Goal: Feedback & Contribution: Leave review/rating

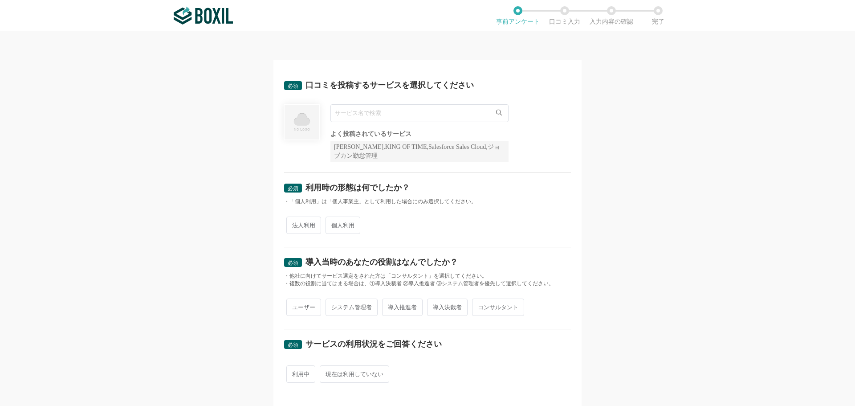
click at [394, 115] on input "text" at bounding box center [419, 113] width 178 height 18
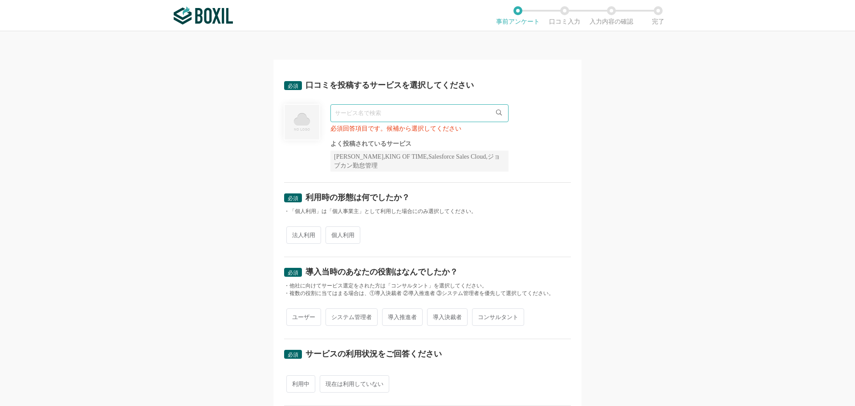
click at [190, 129] on div "必須 口コミを投稿するサービスを選択してください 必須回答項目です。候補から選択してください よく投稿されているサービス Sansan,KING OF TIM…" at bounding box center [427, 218] width 855 height 374
click at [406, 120] on input "text" at bounding box center [419, 113] width 178 height 18
click at [496, 114] on icon at bounding box center [499, 113] width 6 height 6
click at [496, 115] on icon at bounding box center [499, 113] width 6 height 6
click at [457, 113] on input "text" at bounding box center [419, 113] width 178 height 18
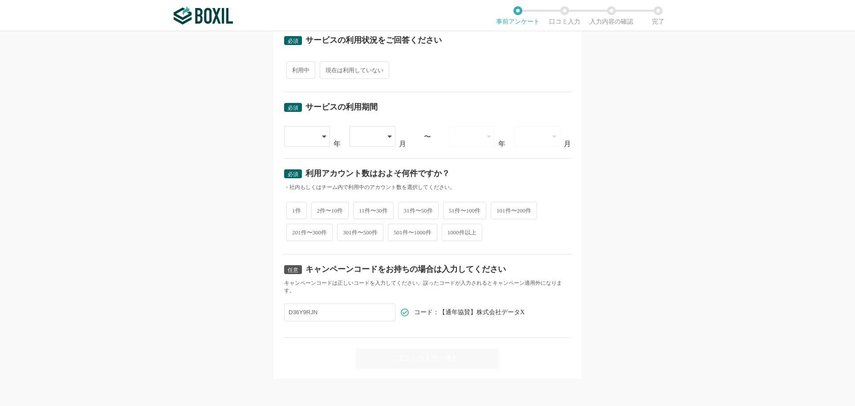
scroll to position [314, 0]
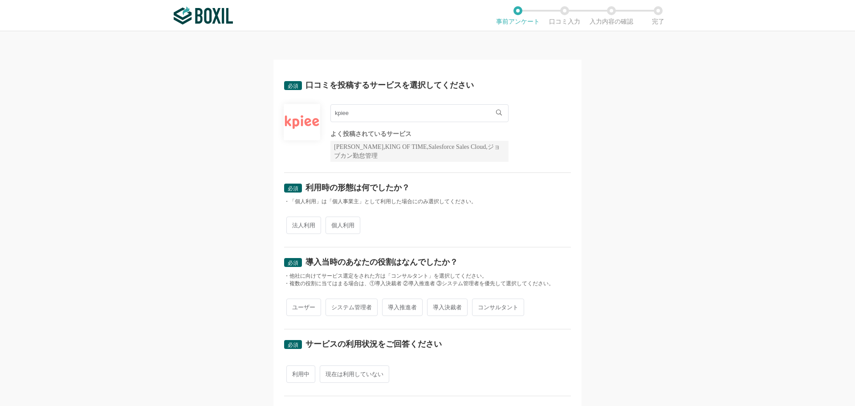
click at [311, 224] on span "法人利用" at bounding box center [303, 224] width 35 height 17
click at [294, 224] on input "法人利用" at bounding box center [292, 221] width 6 height 6
radio input "true"
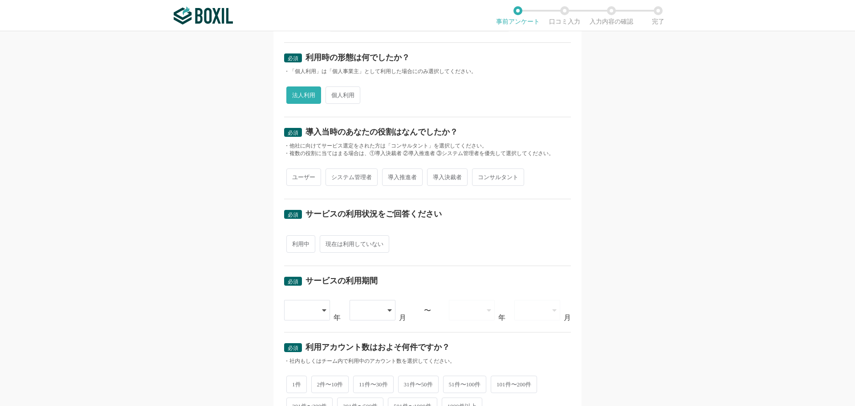
scroll to position [134, 0]
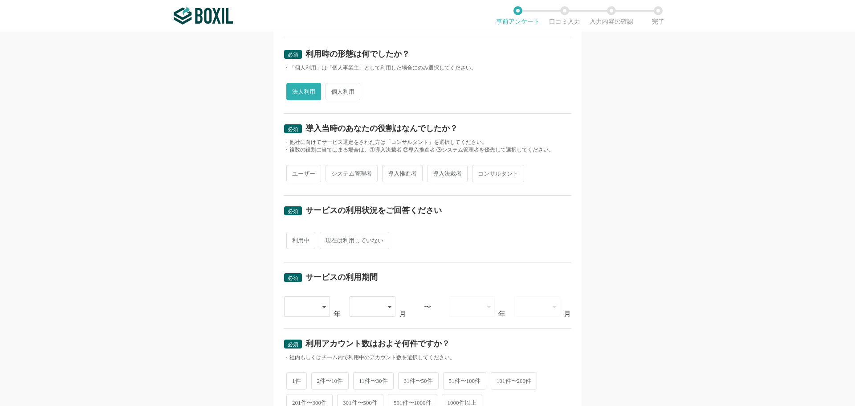
click at [299, 177] on span "ユーザー" at bounding box center [303, 173] width 35 height 17
click at [294, 172] on input "ユーザー" at bounding box center [292, 169] width 6 height 6
radio input "true"
click at [303, 240] on span "利用中" at bounding box center [300, 240] width 29 height 17
click at [294, 239] on input "利用中" at bounding box center [292, 236] width 6 height 6
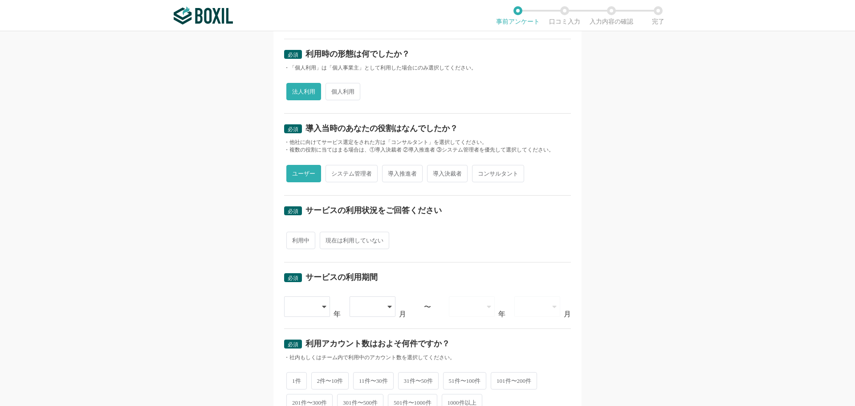
radio input "true"
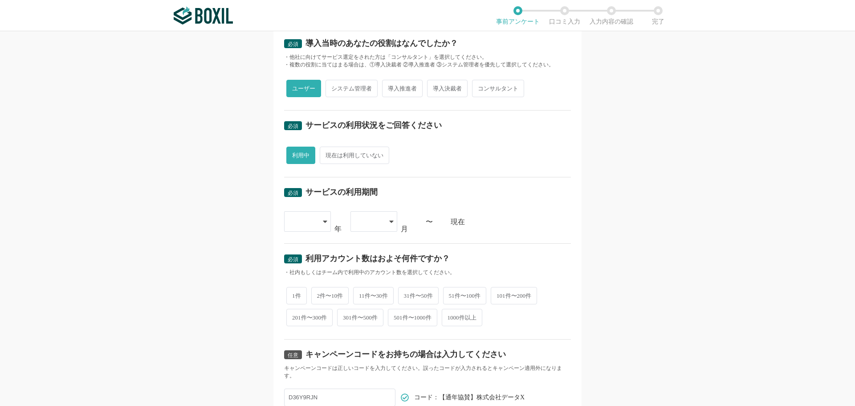
scroll to position [223, 0]
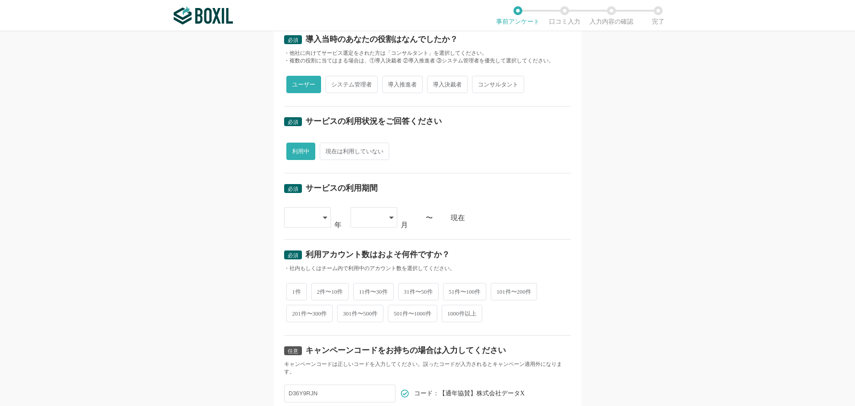
click at [310, 218] on div at bounding box center [303, 217] width 26 height 20
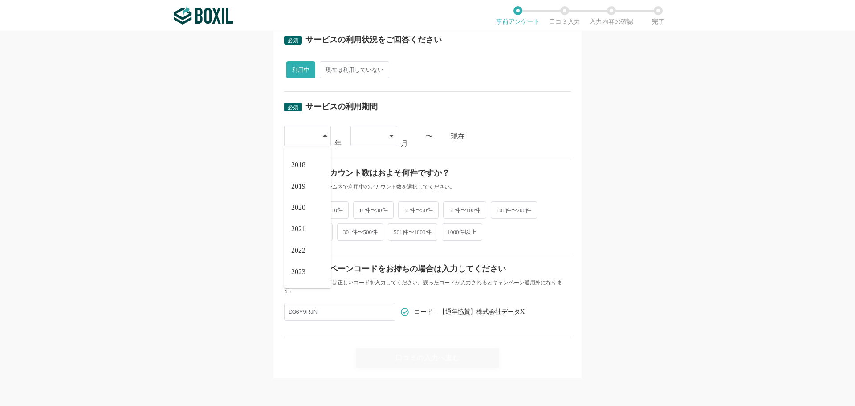
scroll to position [102, 0]
click at [309, 255] on li "2024" at bounding box center [307, 251] width 47 height 21
click at [389, 136] on icon at bounding box center [391, 135] width 4 height 7
click at [375, 273] on li "12" at bounding box center [373, 273] width 47 height 21
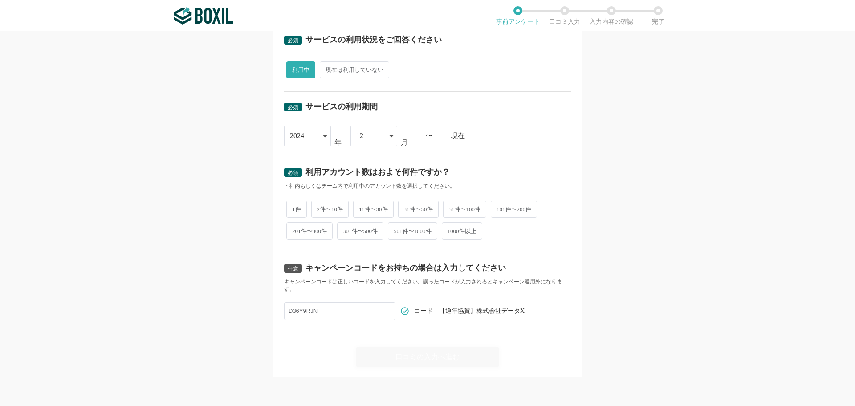
click at [293, 208] on span "1件" at bounding box center [296, 208] width 20 height 17
click at [293, 207] on input "1件" at bounding box center [292, 205] width 6 height 6
radio input "true"
click at [384, 354] on div "口コミの入力へ進む" at bounding box center [427, 357] width 142 height 20
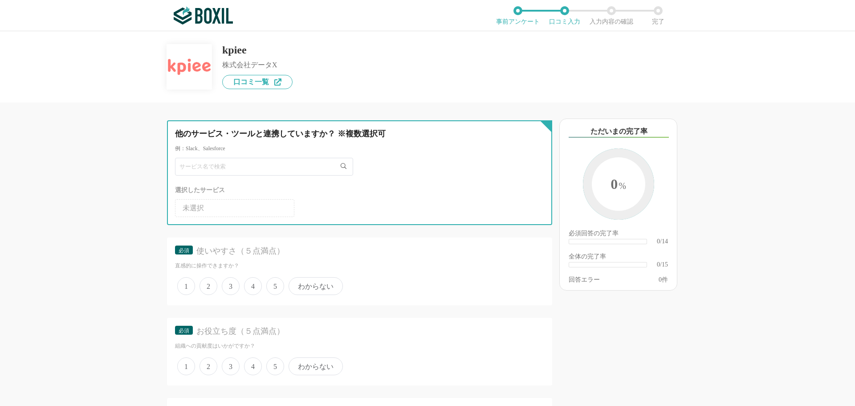
click at [279, 164] on input "text" at bounding box center [264, 167] width 178 height 18
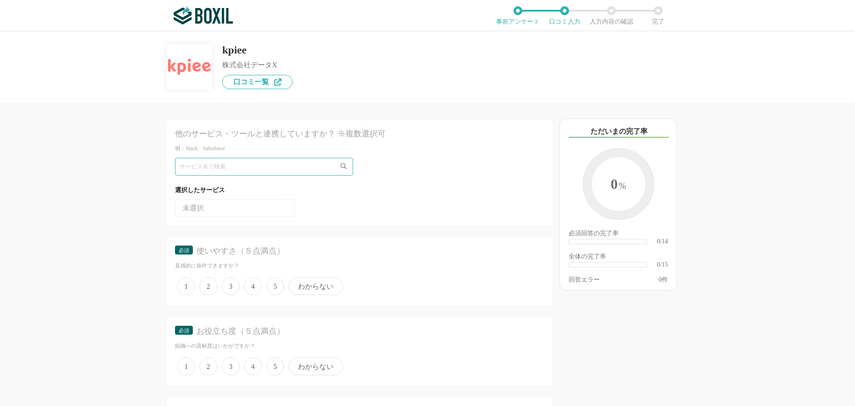
click at [247, 212] on li "未選択" at bounding box center [234, 208] width 119 height 18
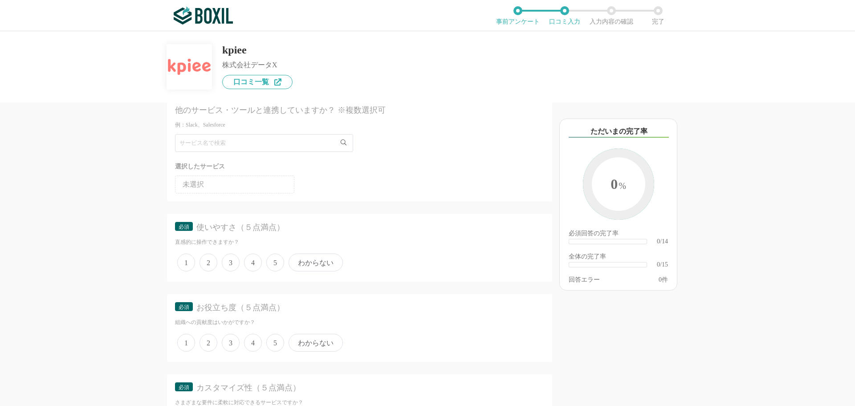
scroll to position [45, 0]
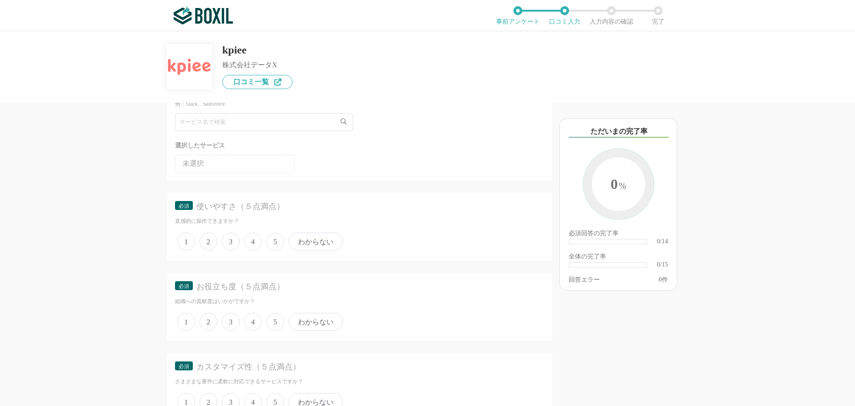
click at [273, 240] on span "5" at bounding box center [275, 241] width 18 height 18
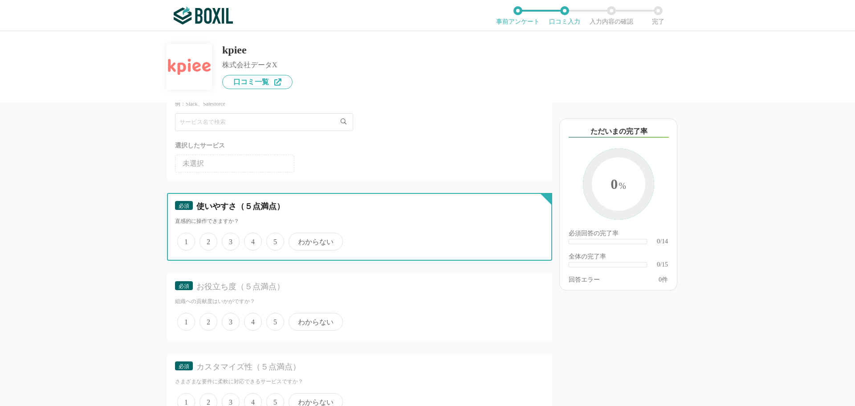
click at [273, 240] on input "5" at bounding box center [271, 237] width 6 height 6
radio input "true"
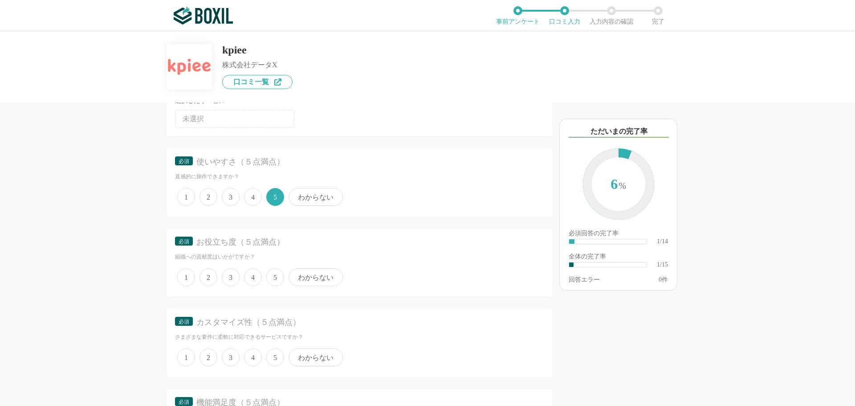
click at [277, 273] on span "5" at bounding box center [275, 277] width 18 height 18
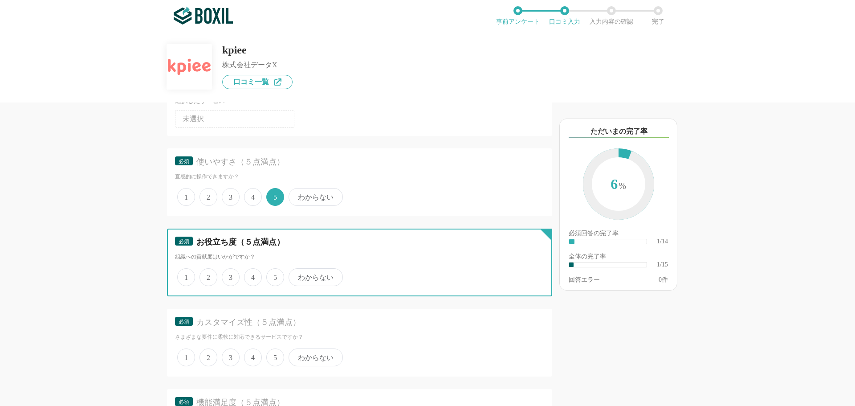
click at [274, 273] on input "5" at bounding box center [271, 272] width 6 height 6
radio input "true"
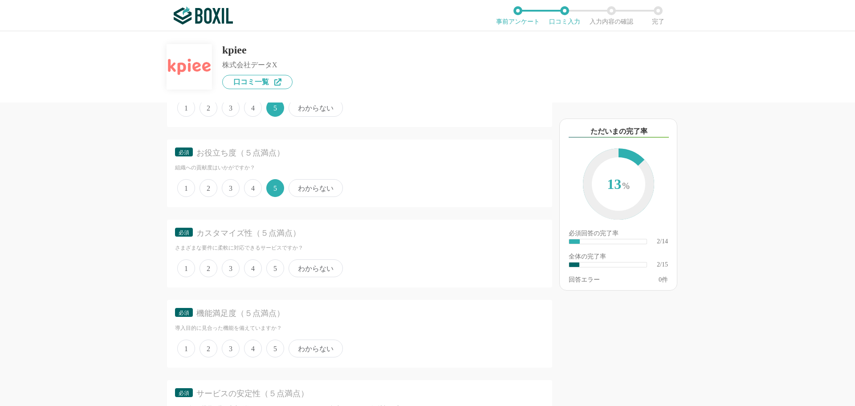
click at [277, 271] on span "5" at bounding box center [275, 268] width 18 height 18
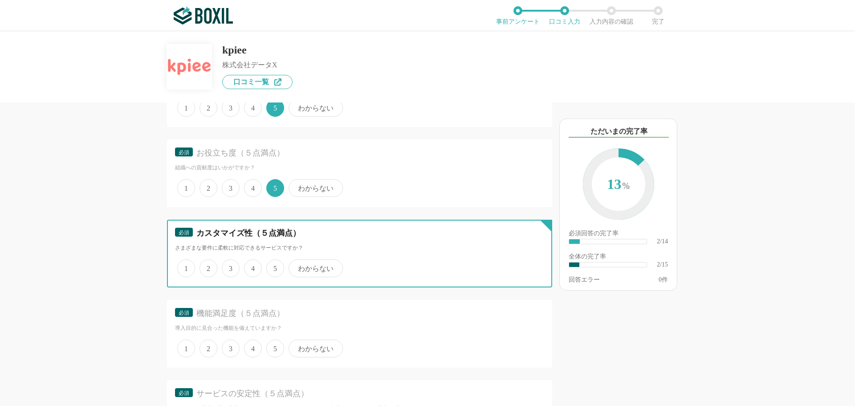
click at [274, 266] on input "5" at bounding box center [271, 263] width 6 height 6
radio input "true"
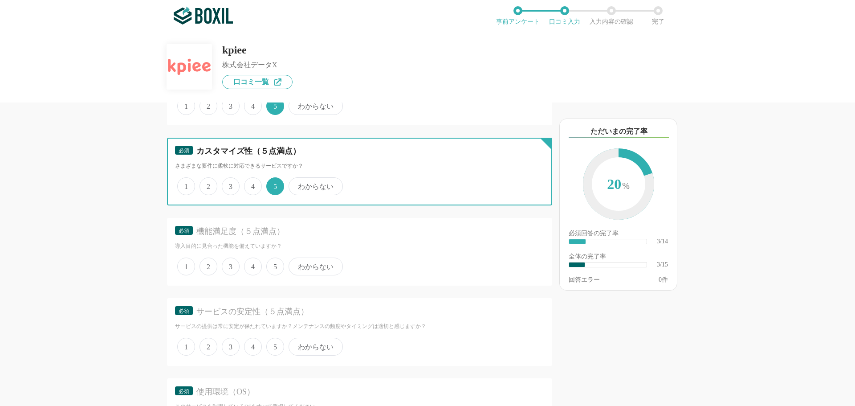
scroll to position [267, 0]
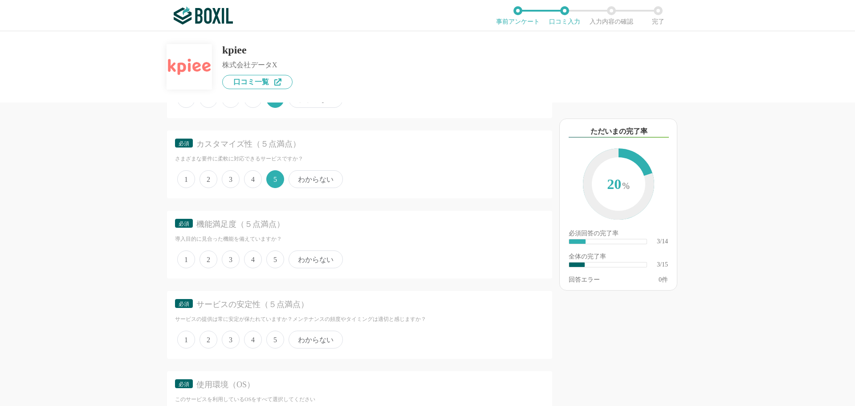
click at [276, 271] on div "必須 機能満足度（５点満点） 導入目的に見合った機能を備えていますか？ 1 2 3 4 5 わからない" at bounding box center [359, 245] width 385 height 68
click at [275, 262] on span "5" at bounding box center [275, 259] width 18 height 18
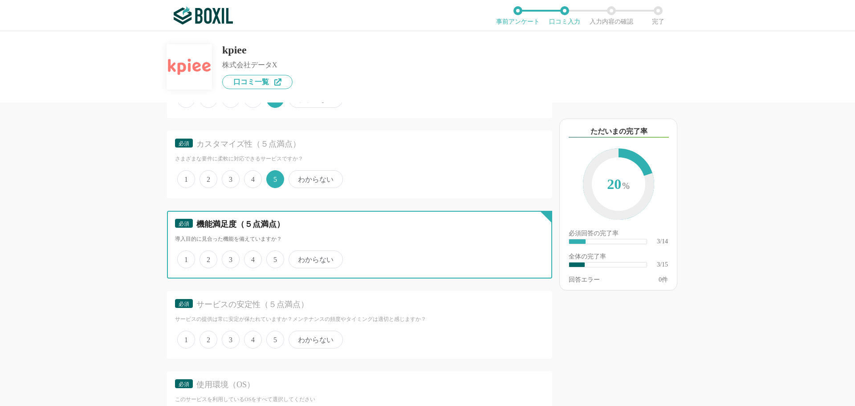
click at [274, 257] on input "5" at bounding box center [271, 255] width 6 height 6
radio input "true"
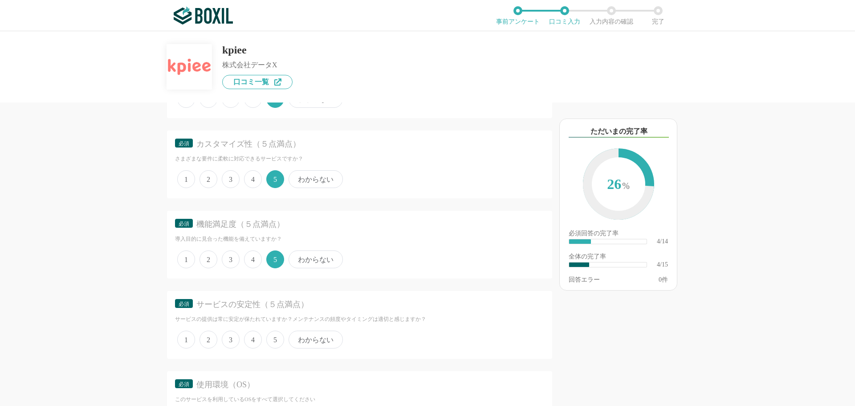
click at [279, 337] on span "5" at bounding box center [275, 339] width 18 height 18
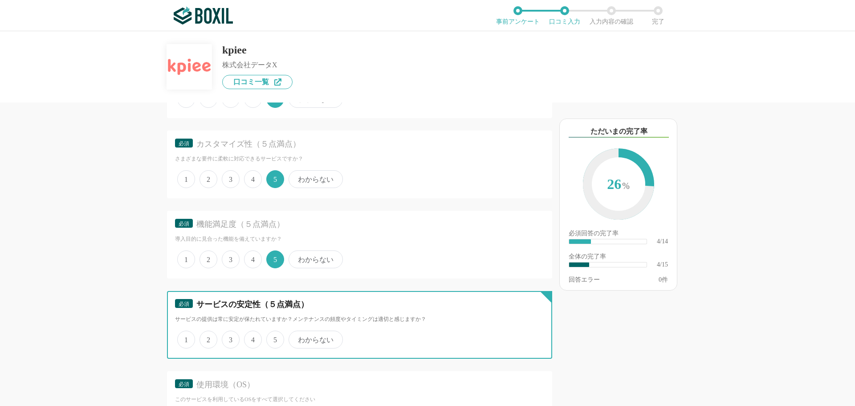
click at [274, 337] on input "5" at bounding box center [271, 335] width 6 height 6
radio input "true"
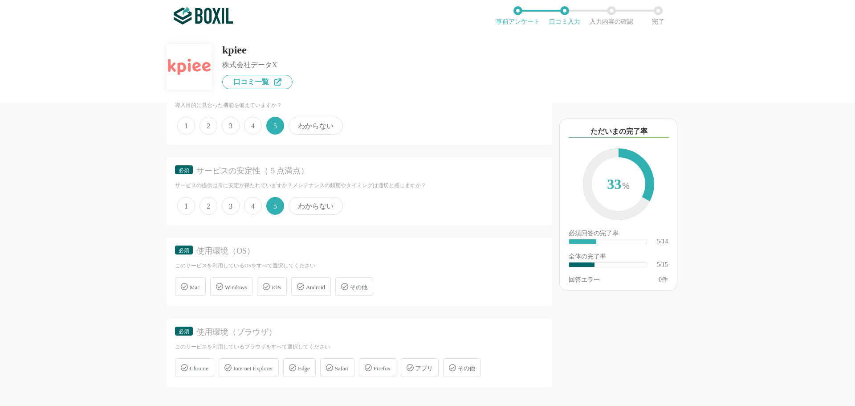
click at [239, 284] on span "Windows" at bounding box center [236, 287] width 22 height 7
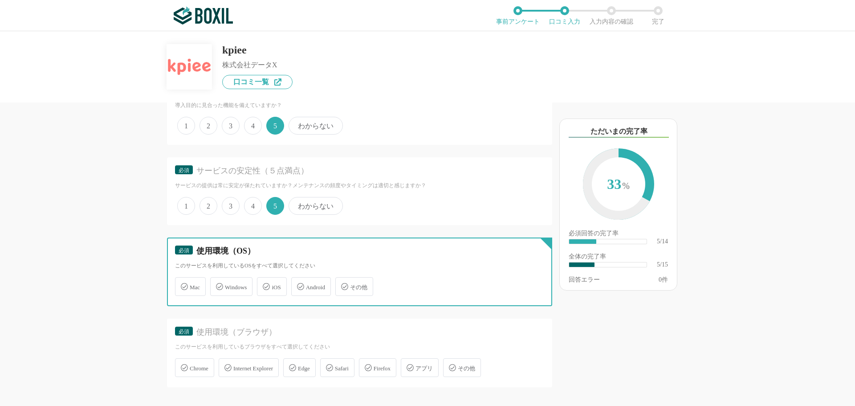
click at [218, 284] on input "Windows" at bounding box center [215, 281] width 6 height 6
checkbox input "true"
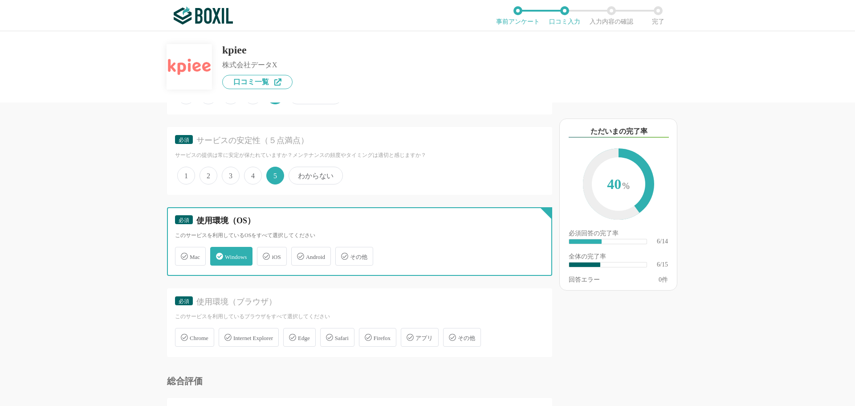
scroll to position [445, 0]
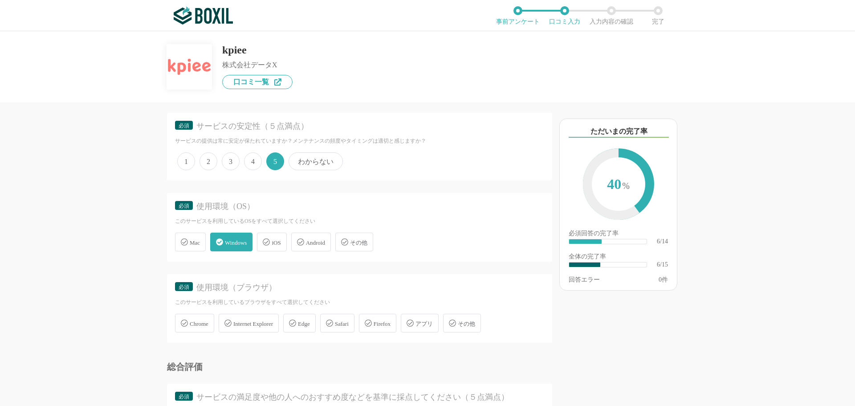
click at [203, 321] on span "Chrome" at bounding box center [199, 323] width 19 height 7
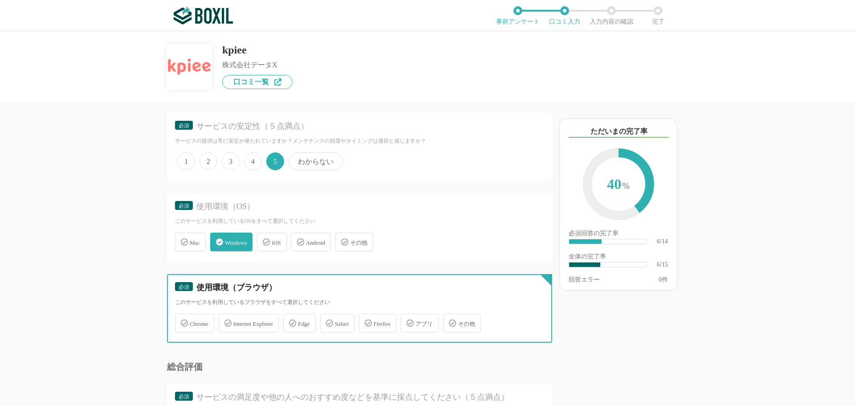
click at [183, 321] on input "Chrome" at bounding box center [180, 318] width 6 height 6
checkbox input "true"
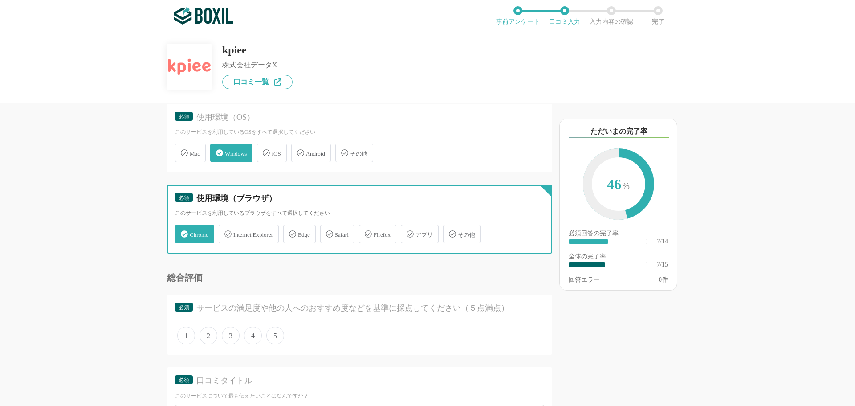
scroll to position [579, 0]
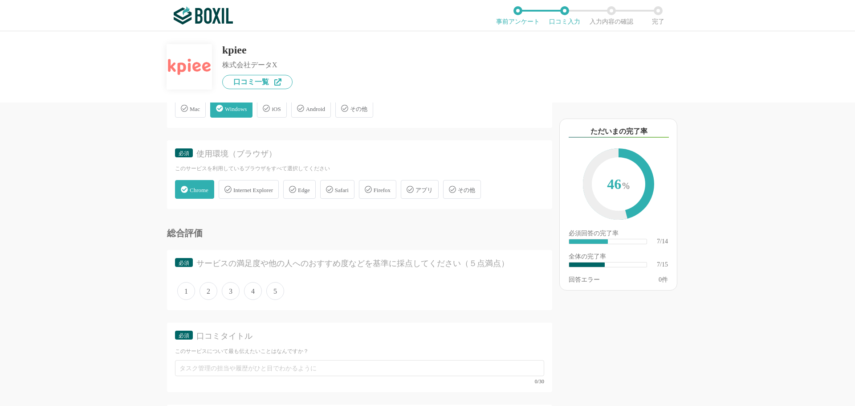
click at [279, 290] on span "5" at bounding box center [275, 291] width 18 height 18
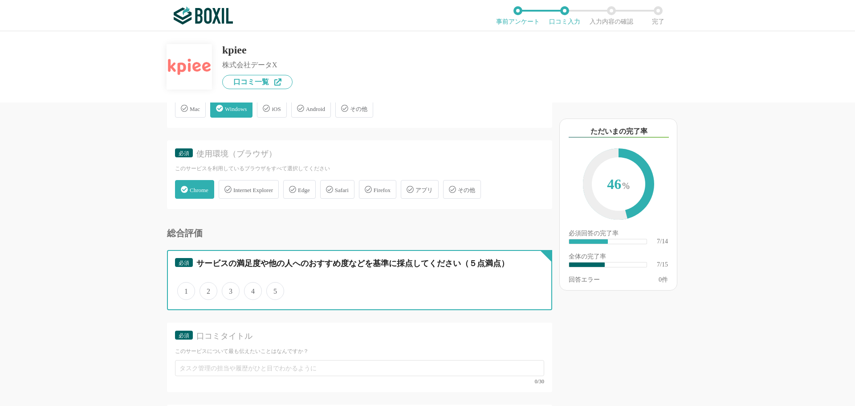
click at [274, 289] on input "5" at bounding box center [271, 286] width 6 height 6
radio input "true"
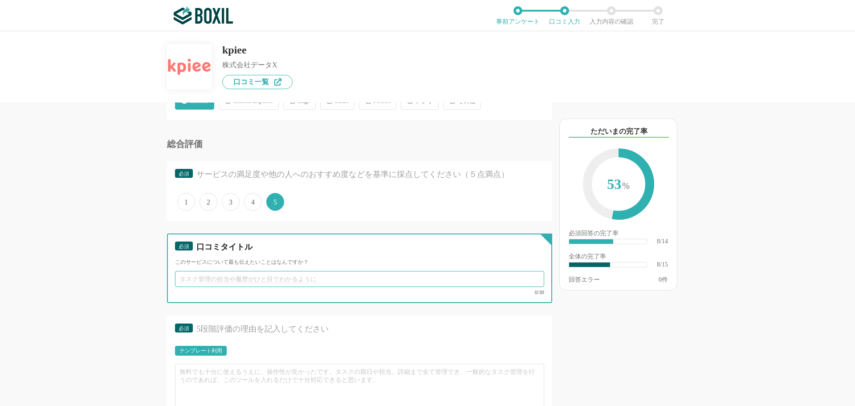
click at [281, 279] on input "text" at bounding box center [359, 279] width 369 height 16
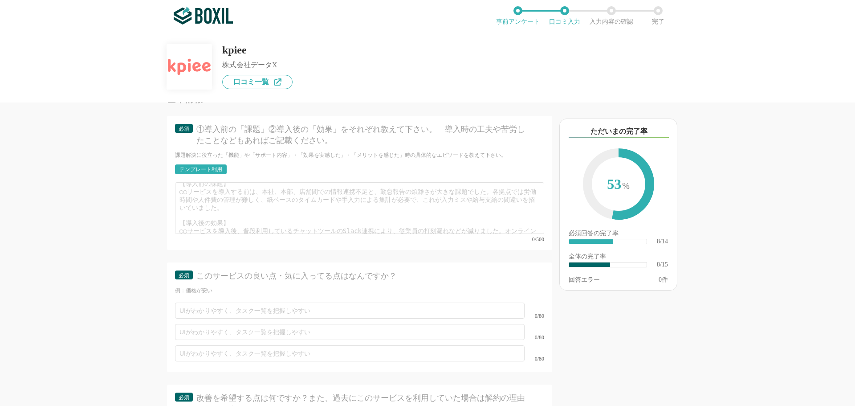
scroll to position [0, 0]
click at [798, 218] on div "他のサービス・ツールと連携していますか？ ※複数選択可 例：Slack、Salesforce 選択したサービス 未選択 必須 使いやすさ（５点満点） 直感的に…" at bounding box center [427, 218] width 855 height 374
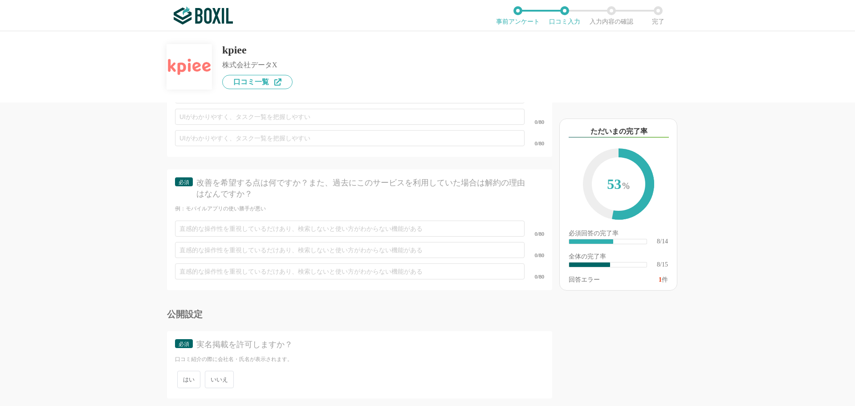
scroll to position [1274, 0]
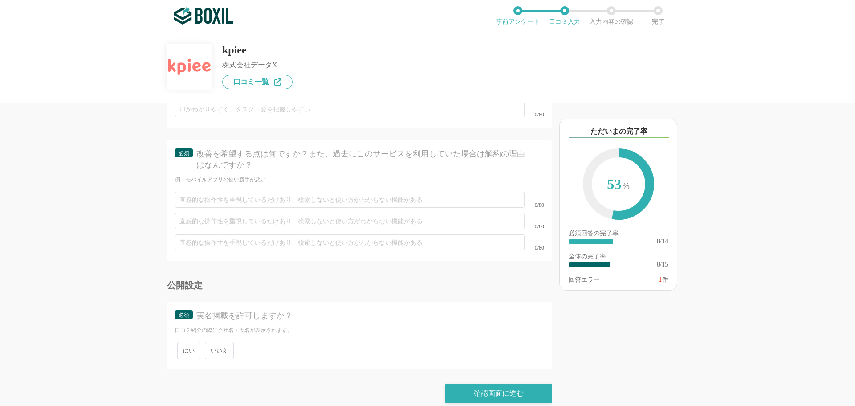
click at [227, 342] on span "いいえ" at bounding box center [219, 350] width 29 height 17
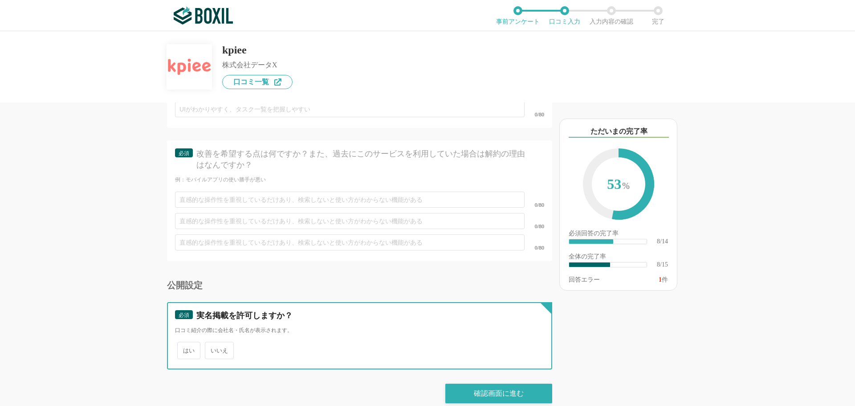
click at [213, 343] on input "いいえ" at bounding box center [210, 346] width 6 height 6
radio input "true"
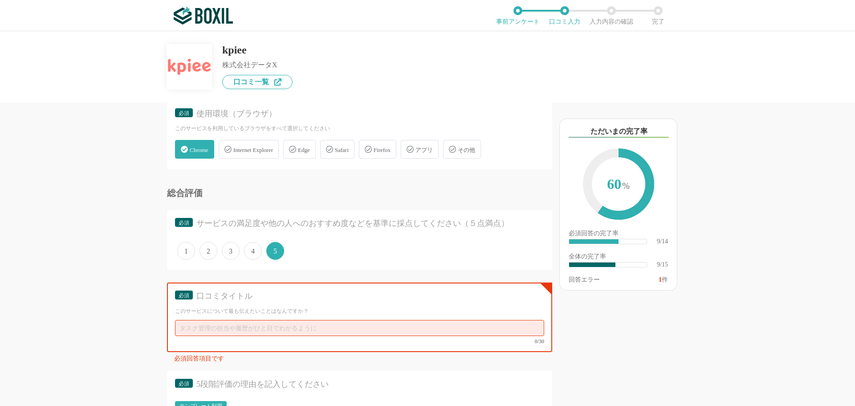
scroll to position [616, 0]
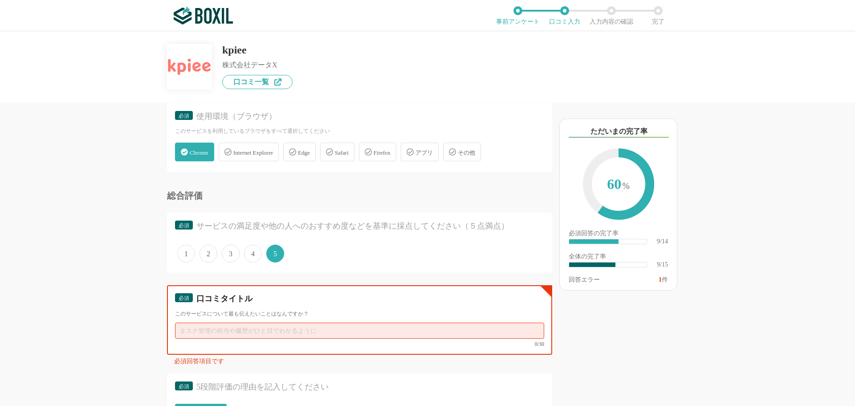
click at [344, 329] on input "text" at bounding box center [359, 330] width 369 height 16
paste input "Excelで時間をかけていた集計作業が自動化されて、必要な数値をすぐに確認できるようになりました"
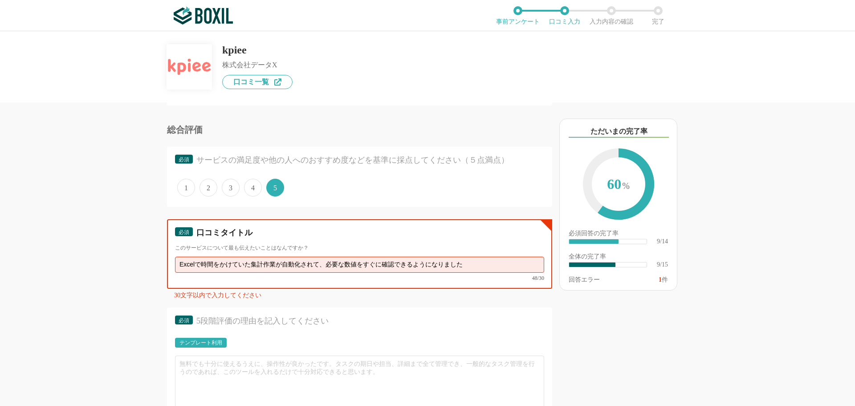
scroll to position [750, 0]
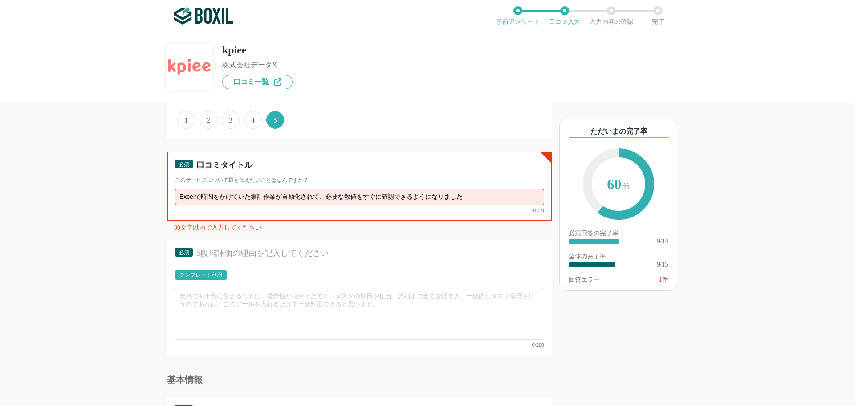
drag, startPoint x: 332, startPoint y: 196, endPoint x: 360, endPoint y: 197, distance: 27.6
click at [360, 197] on input "Excelで時間をかけていた集計作業が自動化されて、必要な数値をすぐに確認できるようになりました" at bounding box center [359, 197] width 369 height 16
drag, startPoint x: 248, startPoint y: 196, endPoint x: 232, endPoint y: 196, distance: 16.0
click at [232, 196] on input "Excelで時間をかけていた集計作業が自動化されてすぐに確認できるようになりました" at bounding box center [359, 197] width 369 height 16
click at [362, 196] on input "Excelで時間をかけていた集計作業が自動化されてすぐに確認できるようになりました" at bounding box center [359, 197] width 369 height 16
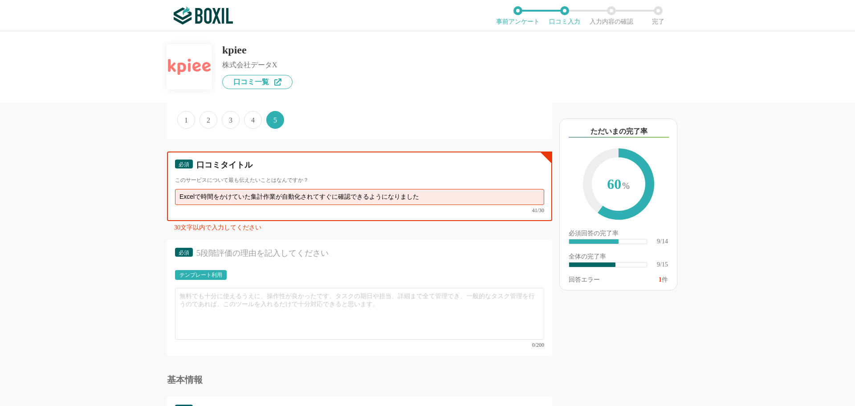
drag, startPoint x: 252, startPoint y: 195, endPoint x: 153, endPoint y: 199, distance: 99.8
click at [153, 196] on div "他のサービス・ツールと連携していますか？ ※複数選択可 例：Slack、Salesforce 選択したサービス 未選択 必須 使いやすさ（５点満点） 直感的に…" at bounding box center [329, 253] width 445 height 303
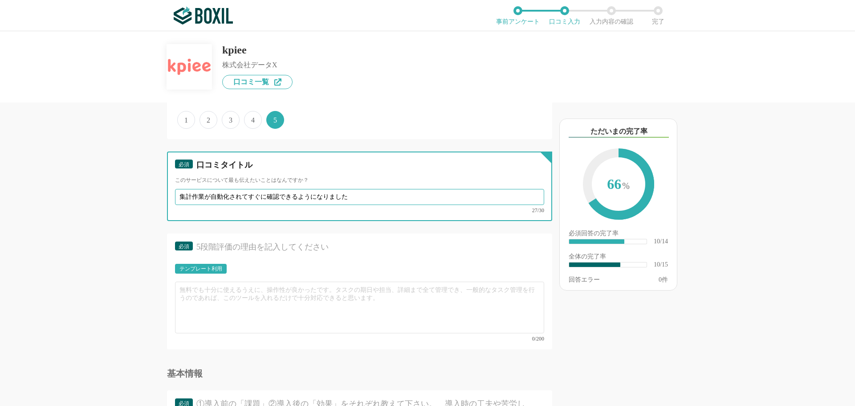
type input "集計作業が自動化されてすぐに確認できるようになりました"
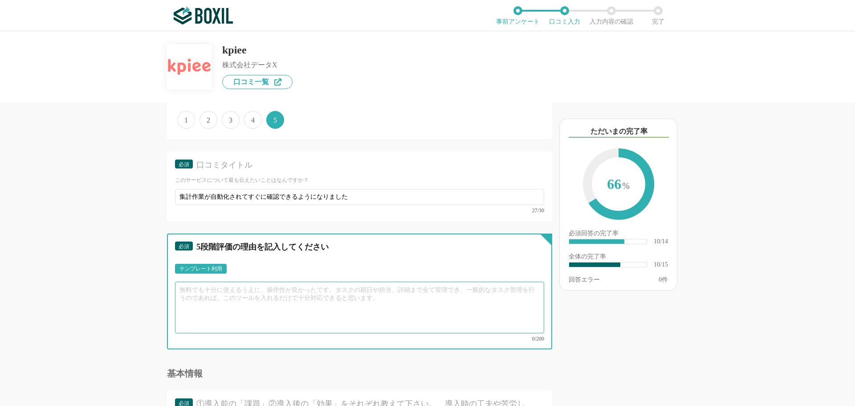
click at [215, 306] on textarea at bounding box center [359, 307] width 369 height 52
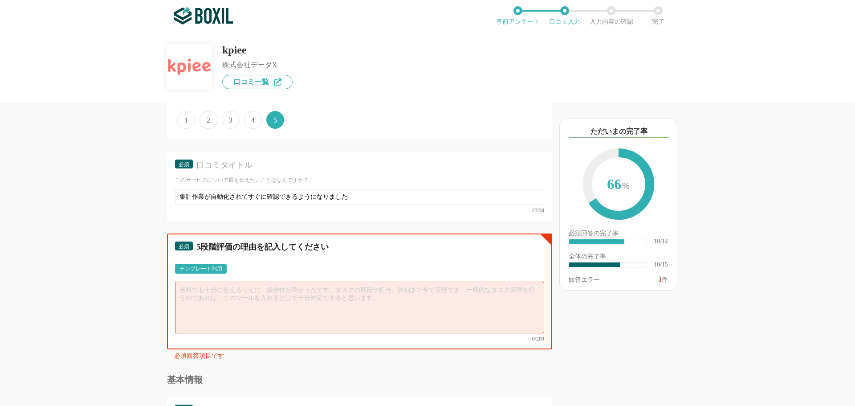
click at [229, 300] on textarea at bounding box center [359, 307] width 369 height 52
paste textarea "これまでは、社内でも一部のメンバーしかデータを扱えなかったので、どうしてもその人たちに作業が集中していました。 kpieeを導入してからは、自動で集計される仕…"
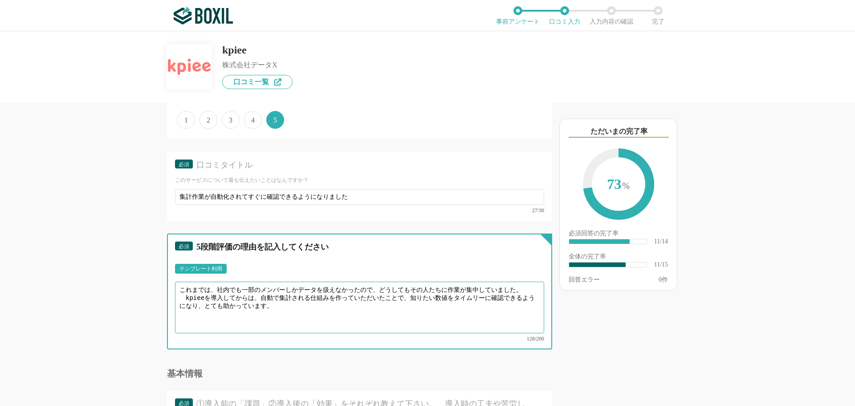
drag, startPoint x: 183, startPoint y: 296, endPoint x: 190, endPoint y: 293, distance: 8.0
click at [183, 296] on textarea "これまでは、社内でも一部のメンバーしかデータを扱えなかったので、どうしてもその人たちに作業が集中していました。 kpieeを導入してからは、自動で集計される仕…" at bounding box center [359, 307] width 369 height 52
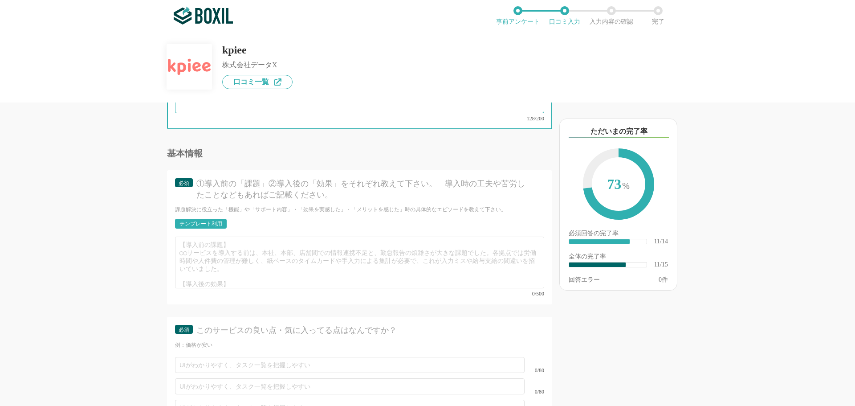
scroll to position [972, 0]
type textarea "これまでは、社内でも一部のメンバーしかデータを扱えなかったので、どうしてもその人たちに作業が集中していました。 kpieeを導入してからは、自動で集計される仕…"
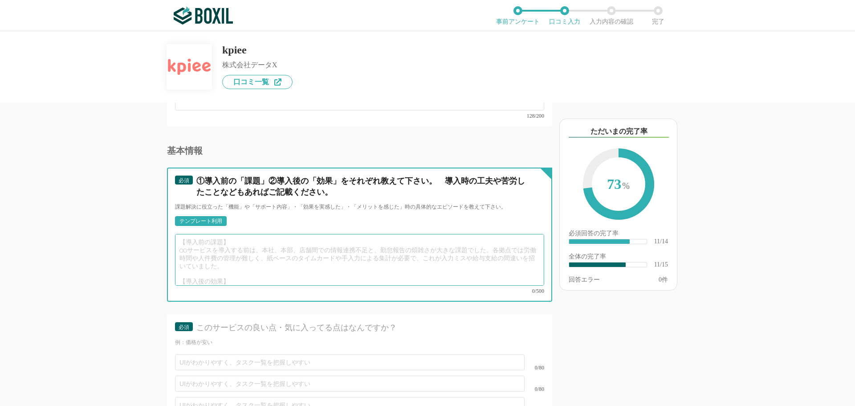
click at [321, 248] on textarea at bounding box center [359, 260] width 369 height 52
paste textarea "① データをきちんと活用できるようになった 導入前は、時間が足りずに各段階ごとの進捗を細かく追えませんでした。 導入後は、売上や粗利、歩留まりごとの進捗状況ま…"
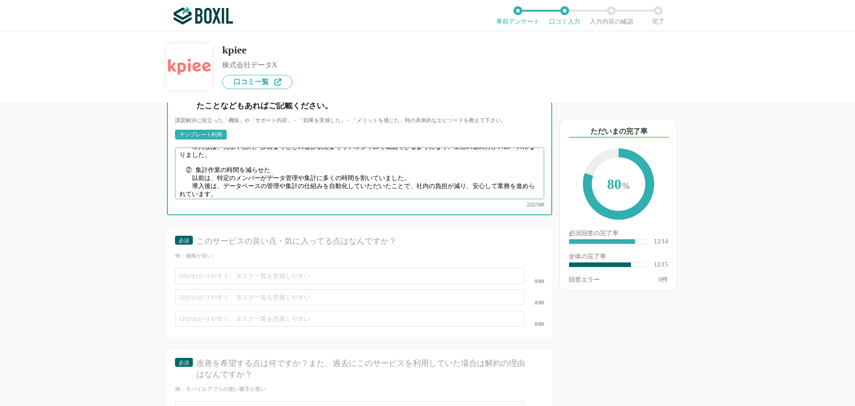
scroll to position [1062, 0]
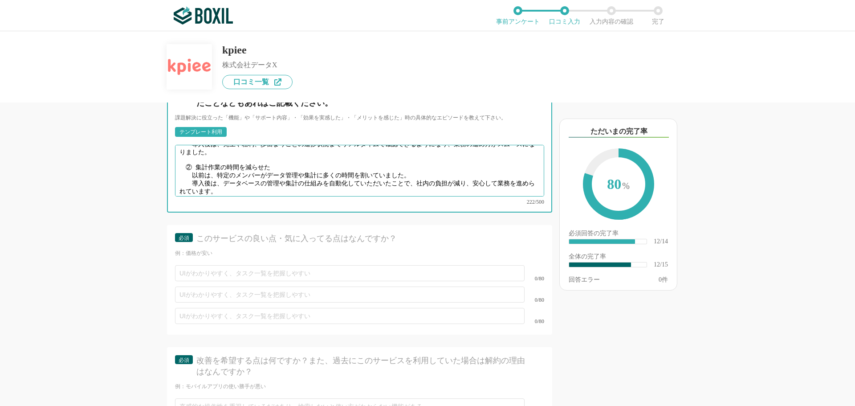
type textarea "① データをきちんと活用できるようになった 導入前は、時間が足りずに各段階ごとの進捗を細かく追えませんでした。 導入後は、売上や粗利、歩留まりごとの進捗状況ま…"
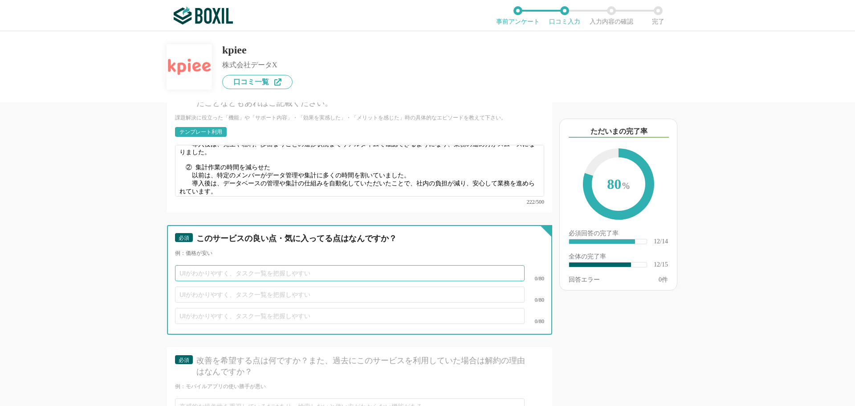
click at [285, 265] on input "text" at bounding box center [350, 273] width 350 height 16
paste input "サポート体制 　　データの管理方法の考え方から、実際の作業までしっかりフォローしていただける点です。"
drag, startPoint x: 231, startPoint y: 261, endPoint x: 220, endPoint y: 261, distance: 11.1
click at [220, 265] on input "サポート体制 　　データの管理方法の考え方から、実際の作業までしっかりフォローしていただける点です。" at bounding box center [350, 273] width 350 height 16
drag, startPoint x: 220, startPoint y: 263, endPoint x: 159, endPoint y: 259, distance: 61.1
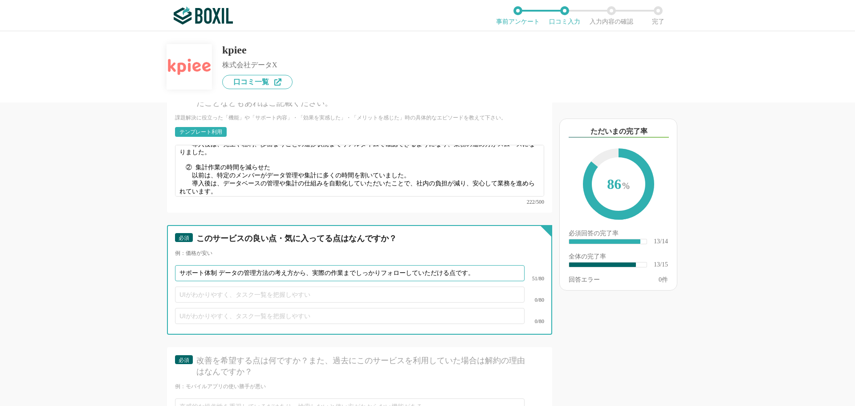
click at [159, 259] on div "他のサービス・ツールと連携していますか？ ※複数選択可 例：Slack、Salesforce 選択したサービス 未選択 必須 使いやすさ（５点満点） 直感的に…" at bounding box center [329, 253] width 445 height 303
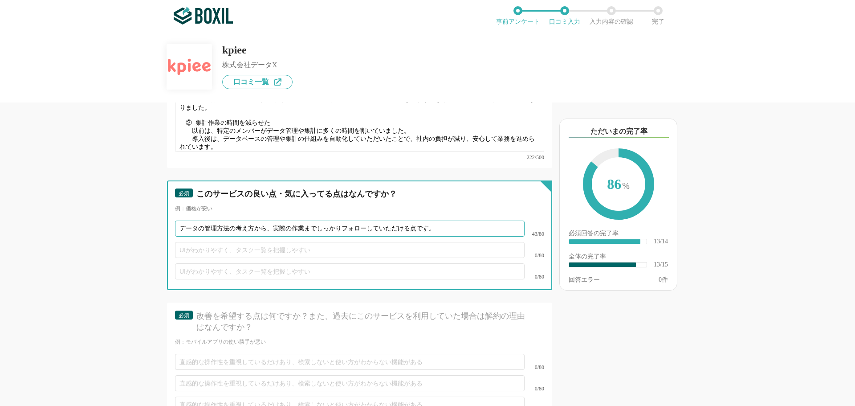
type input "データの管理方法の考え方から、実際の作業までしっかりフォローしていただける点です。"
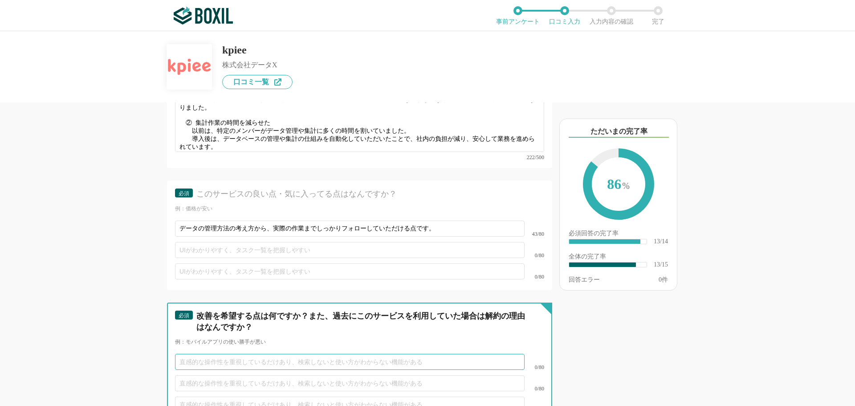
click at [452, 354] on input "text" at bounding box center [350, 362] width 350 height 16
paste input "今のところ特に思いつきません。"
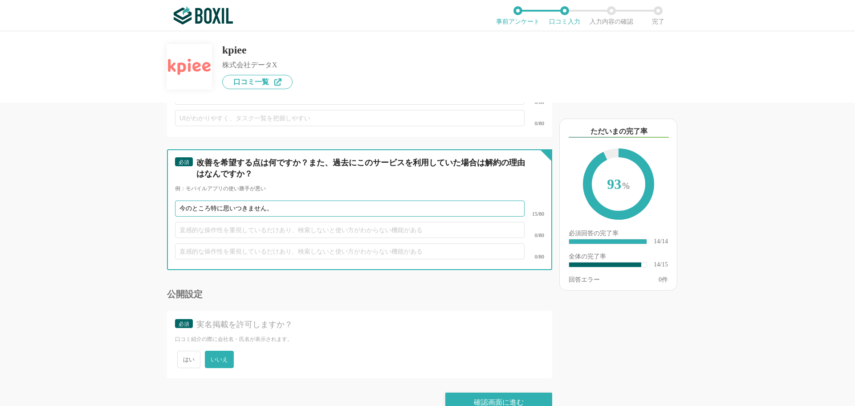
scroll to position [1268, 0]
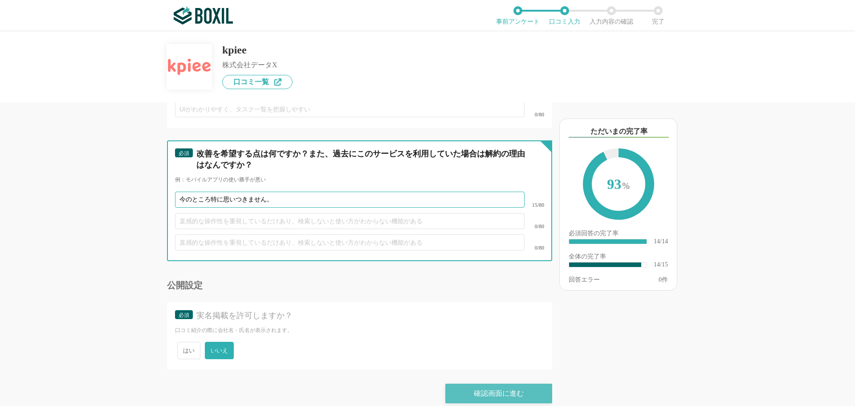
type input "今のところ特に思いつきません。"
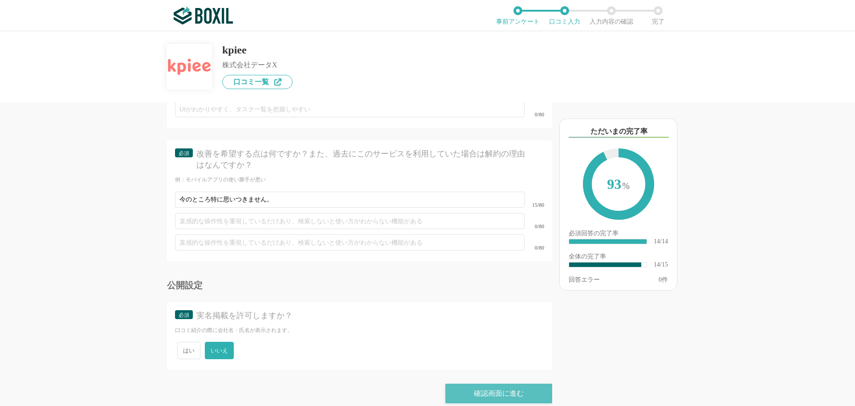
click at [496, 383] on div "確認画面に進む" at bounding box center [498, 393] width 107 height 20
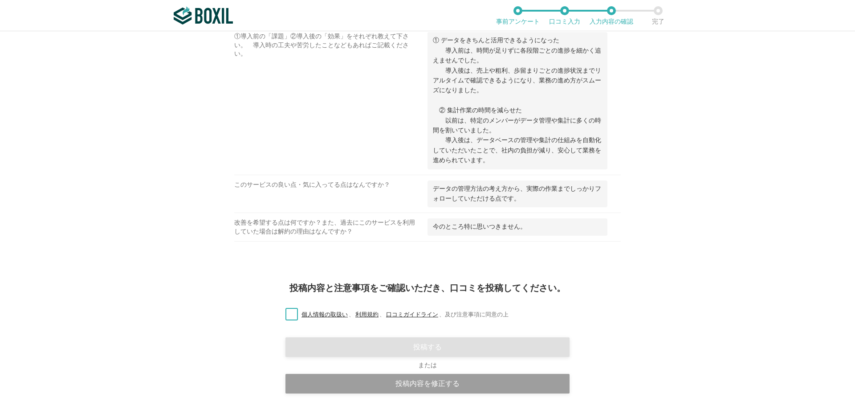
scroll to position [657, 0]
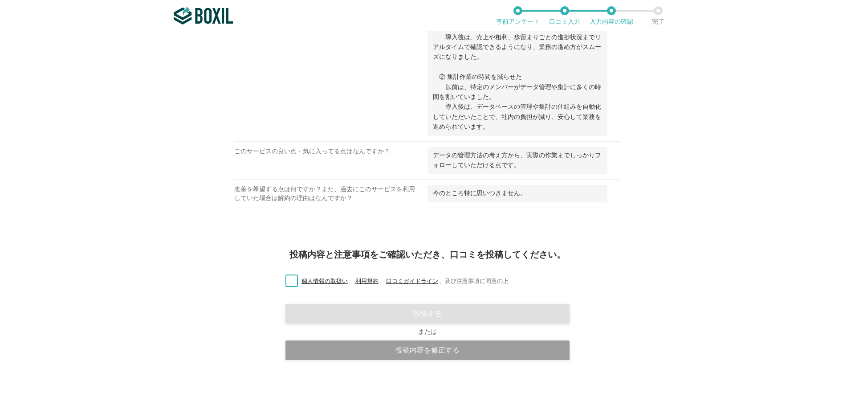
click at [285, 280] on label "個人情報の取扱い 、 利用規約 、 口コミガイドライン 、 及び注意事項に同意の上" at bounding box center [393, 281] width 230 height 9
click at [0, 0] on input "個人情報の取扱い 、 利用規約 、 口コミガイドライン 、 及び注意事項に同意の上" at bounding box center [0, 0] width 0 height 0
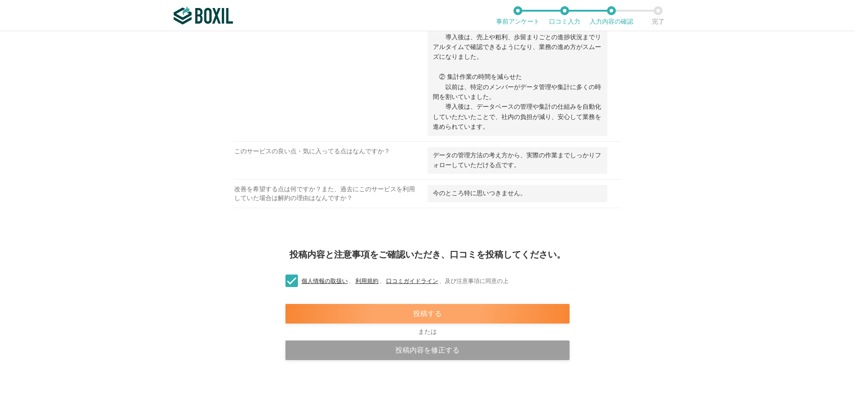
click at [320, 307] on div "投稿する" at bounding box center [427, 314] width 284 height 20
